Goal: Complete application form: Complete application form

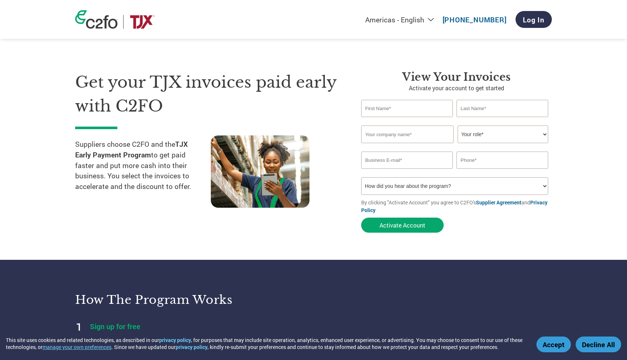
click at [395, 107] on input "text" at bounding box center [407, 108] width 92 height 17
type input "Karina"
type input "[PERSON_NAME]"
type input "On-Point Mobile Fleet Service, LLC"
click at [487, 136] on select "Your role* CFO Controller Credit Manager Finance Director Treasurer CEO Preside…" at bounding box center [502, 134] width 91 height 18
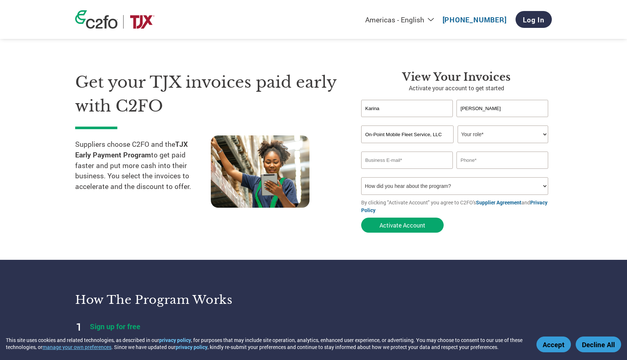
select select "OWNER_FOUNDER"
click at [432, 158] on input "email" at bounding box center [407, 159] width 92 height 17
type input "[EMAIL_ADDRESS][DOMAIN_NAME]"
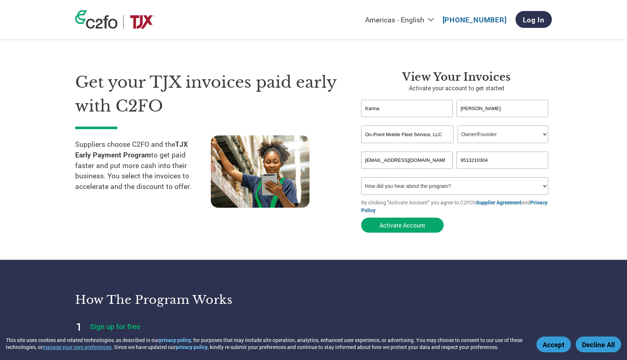
type input "9513210304"
click at [442, 188] on select "How did you hear about the program? Received a letter Email Social Media Online…" at bounding box center [454, 186] width 187 height 18
select select "Other"
click at [407, 225] on button "Activate Account" at bounding box center [402, 224] width 82 height 15
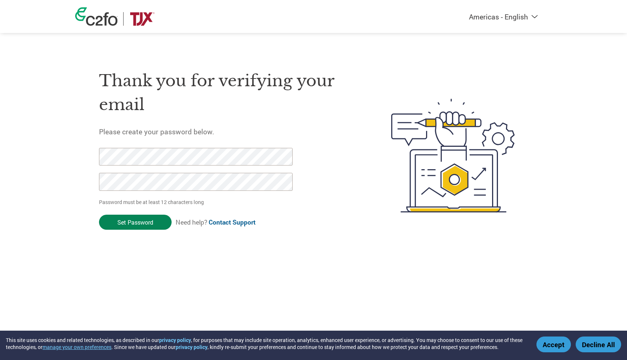
click at [152, 219] on input "Set Password" at bounding box center [135, 221] width 73 height 15
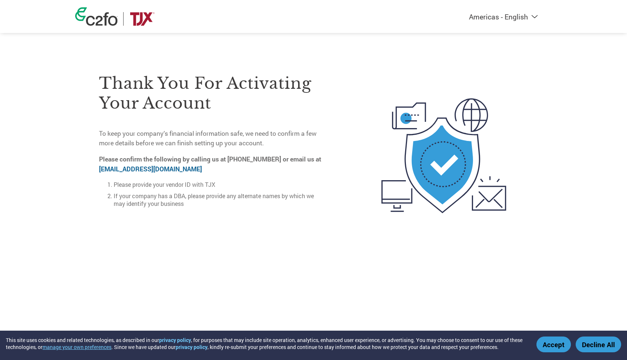
click at [550, 344] on button "Accept" at bounding box center [553, 344] width 34 height 16
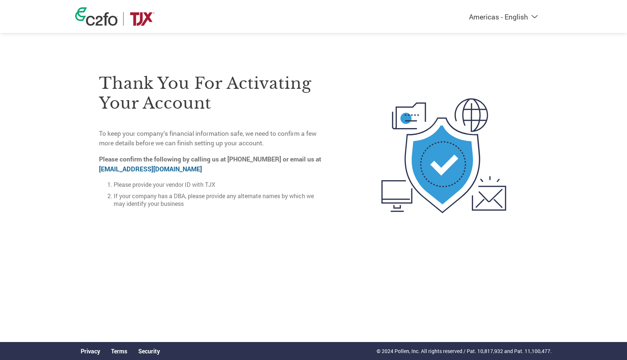
click at [138, 167] on link "on-boarding@c2fo.com" at bounding box center [150, 169] width 103 height 8
drag, startPoint x: 174, startPoint y: 165, endPoint x: 79, endPoint y: 166, distance: 95.3
click at [79, 166] on div "Thank you for activating your account To keep your company’s financial informat…" at bounding box center [313, 156] width 476 height 196
click at [118, 169] on link "on-boarding@c2fo.com" at bounding box center [150, 169] width 103 height 8
click at [124, 167] on link "on-boarding@c2fo.com" at bounding box center [150, 169] width 103 height 8
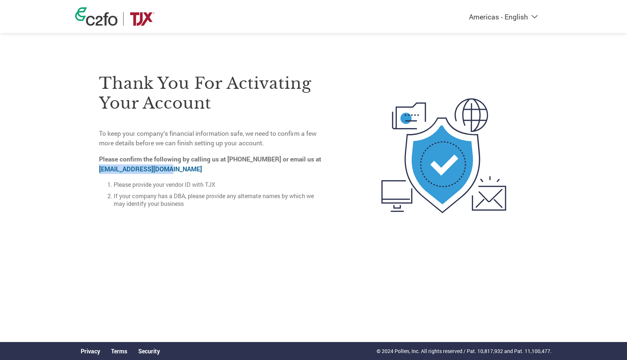
click at [124, 167] on link "on-boarding@c2fo.com" at bounding box center [150, 169] width 103 height 8
click at [189, 166] on p "Please confirm the following by calling us at 833-255-7078 or email us at on-bo…" at bounding box center [212, 163] width 227 height 19
drag, startPoint x: 168, startPoint y: 165, endPoint x: 71, endPoint y: 165, distance: 97.1
click at [70, 165] on div "Americas - English Américas - Español Américas - Português Amériques - Français…" at bounding box center [313, 126] width 627 height 253
copy link "on-boarding@c2fo.com"
